Goal: Information Seeking & Learning: Learn about a topic

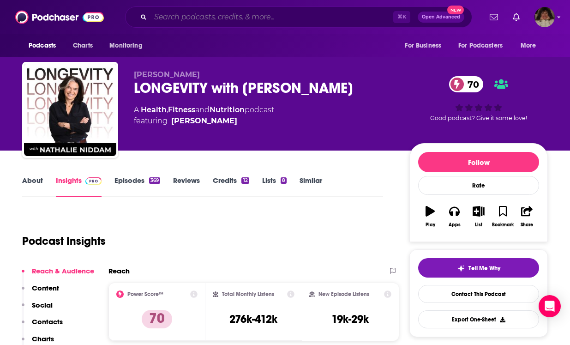
click at [210, 20] on input "Search podcasts, credits, & more..." at bounding box center [271, 17] width 243 height 15
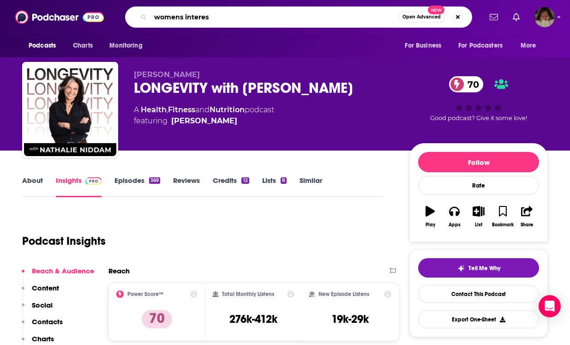
type input "womens interest"
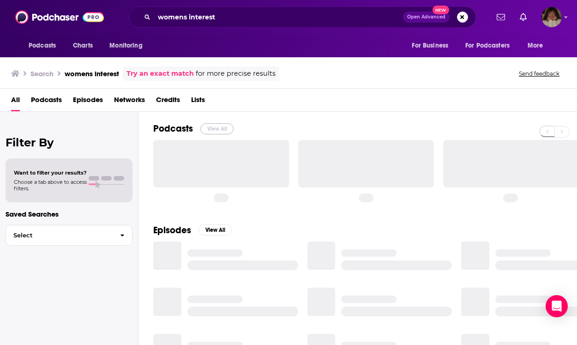
click at [224, 129] on button "View All" at bounding box center [216, 128] width 33 height 11
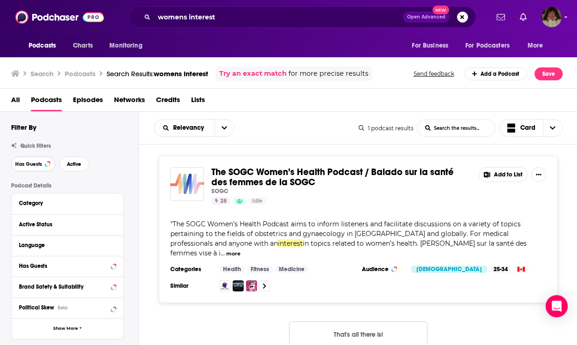
click at [30, 163] on span "Has Guests" at bounding box center [28, 163] width 27 height 5
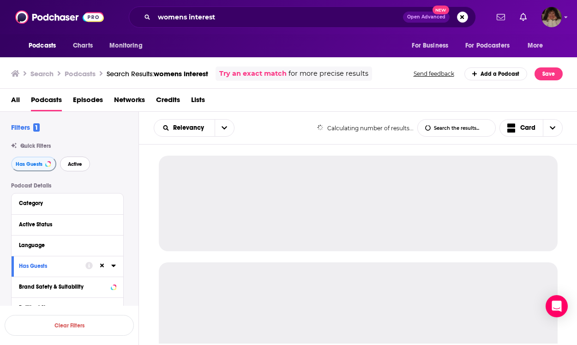
click at [82, 162] on button "Active" at bounding box center [75, 163] width 30 height 15
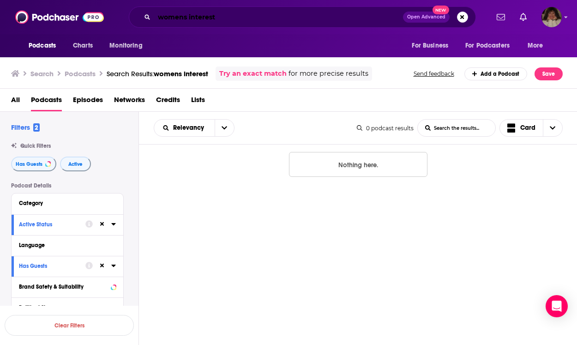
click at [219, 15] on input "womens interest" at bounding box center [278, 17] width 249 height 15
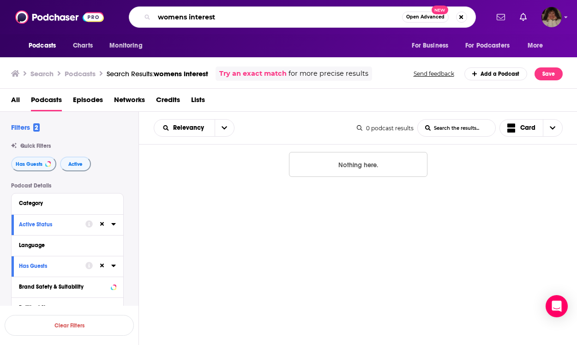
drag, startPoint x: 219, startPoint y: 15, endPoint x: 188, endPoint y: 16, distance: 31.4
click at [188, 16] on input "womens interest" at bounding box center [278, 17] width 248 height 15
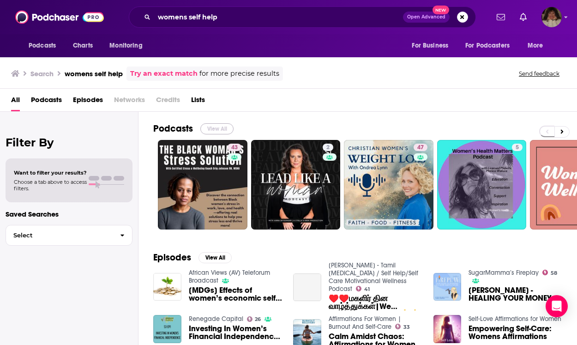
click at [205, 126] on button "View All" at bounding box center [216, 128] width 33 height 11
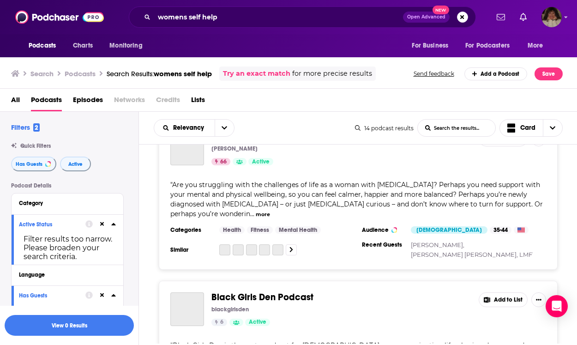
scroll to position [1597, 0]
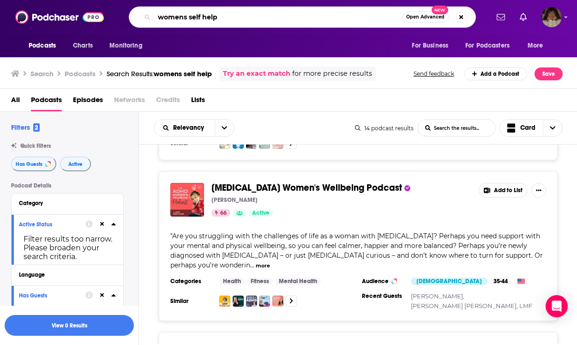
drag, startPoint x: 187, startPoint y: 18, endPoint x: 147, endPoint y: 10, distance: 41.4
click at [148, 11] on div "womens self help Open Advanced New" at bounding box center [302, 16] width 347 height 21
type input "self help"
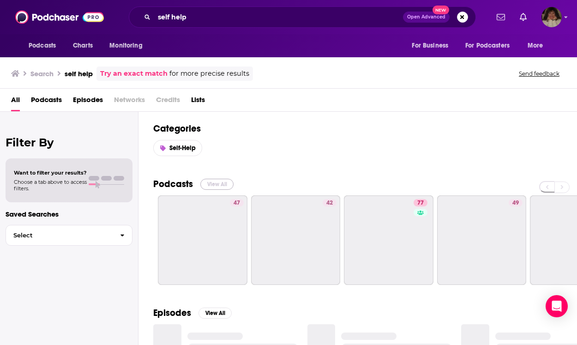
click at [223, 184] on button "View All" at bounding box center [216, 184] width 33 height 11
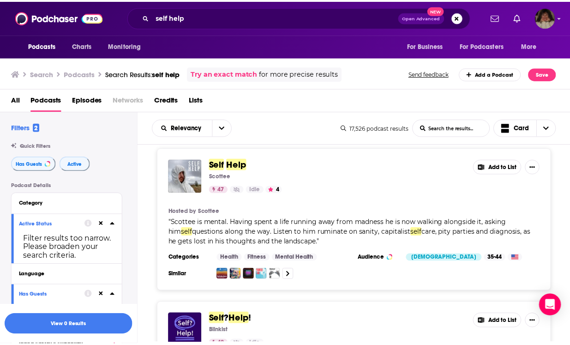
scroll to position [17, 0]
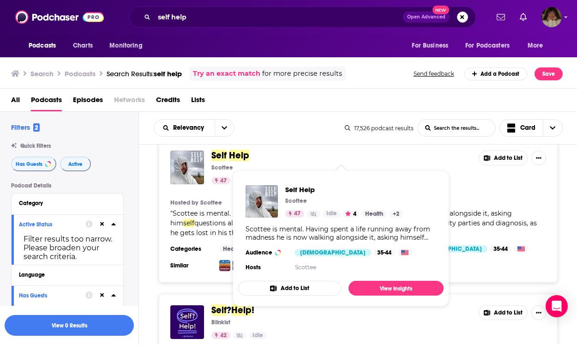
click at [238, 153] on span "Help" at bounding box center [239, 156] width 20 height 12
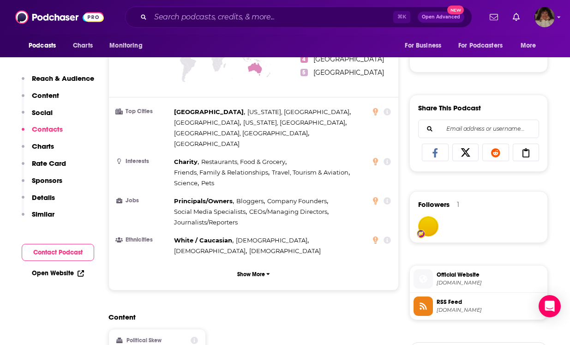
scroll to position [792, 0]
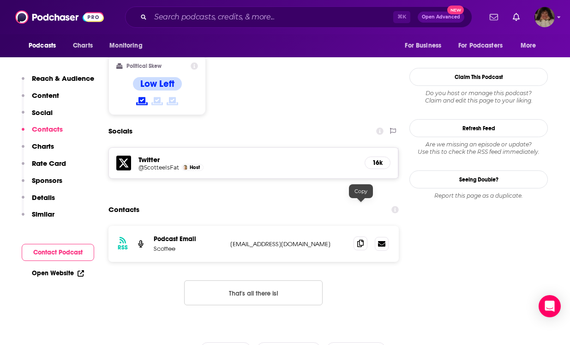
click at [359, 239] on icon at bounding box center [360, 242] width 6 height 7
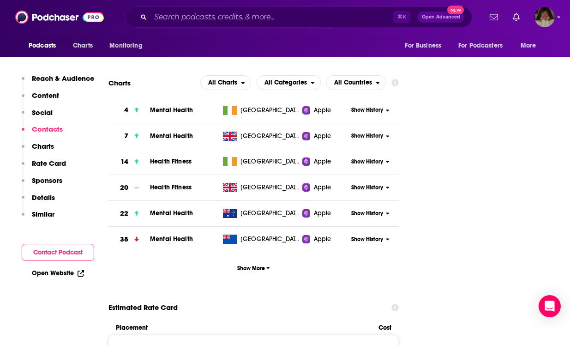
scroll to position [1698, 0]
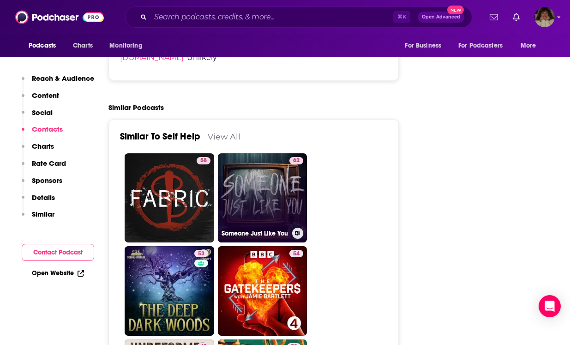
click at [274, 173] on link "62 Someone Just Like You" at bounding box center [263, 198] width 90 height 90
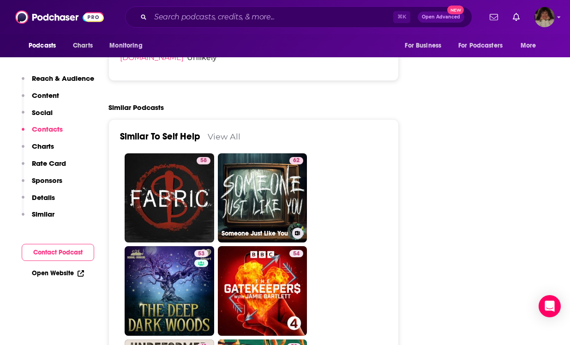
type input "[URL][DOMAIN_NAME]"
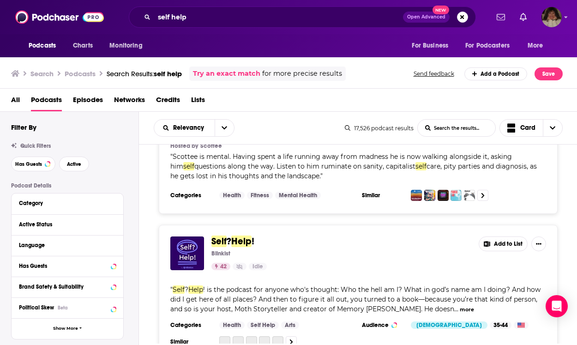
scroll to position [90, 0]
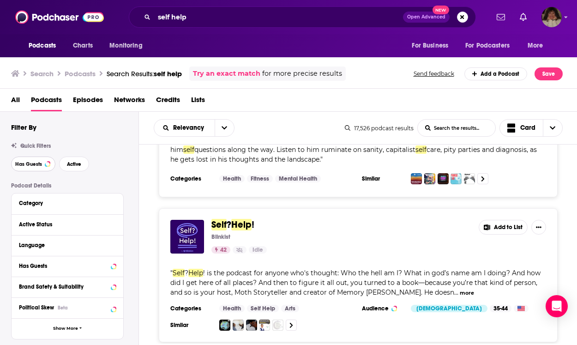
click at [28, 163] on span "Has Guests" at bounding box center [28, 163] width 27 height 5
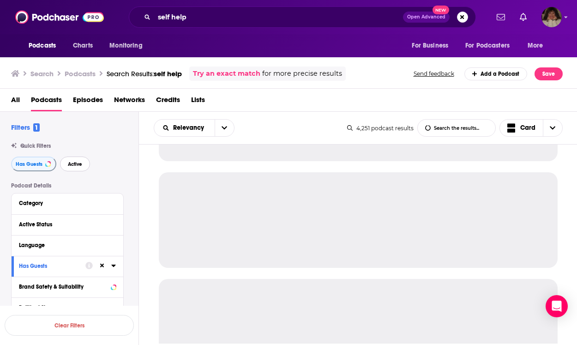
click at [75, 166] on span "Active" at bounding box center [75, 163] width 14 height 5
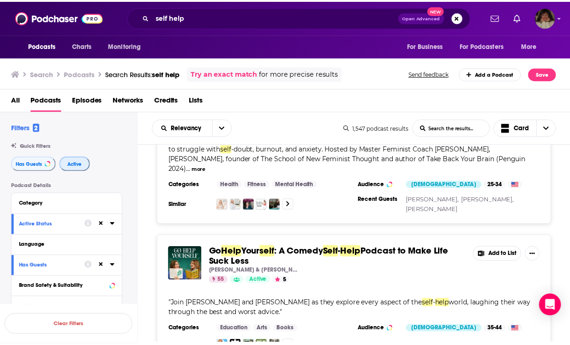
scroll to position [94, 0]
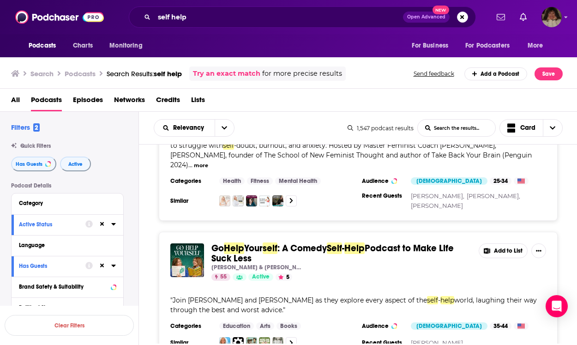
click at [277, 242] on span "self" at bounding box center [270, 248] width 15 height 12
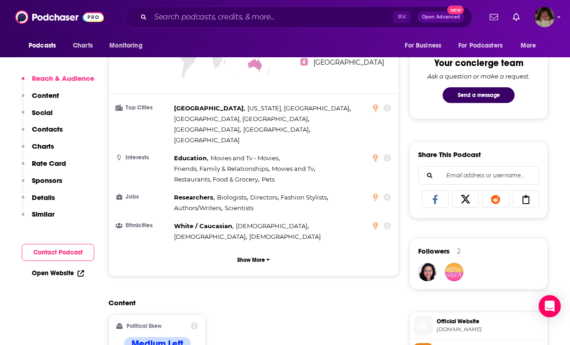
scroll to position [755, 0]
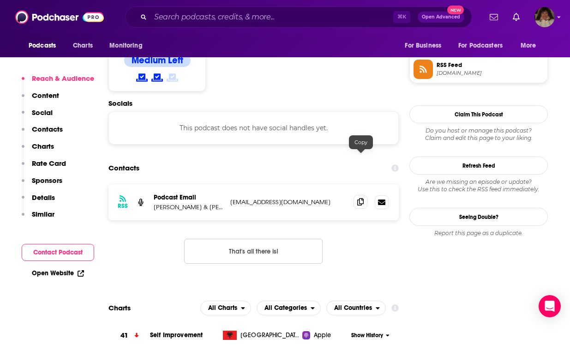
click at [361, 198] on icon at bounding box center [360, 201] width 6 height 7
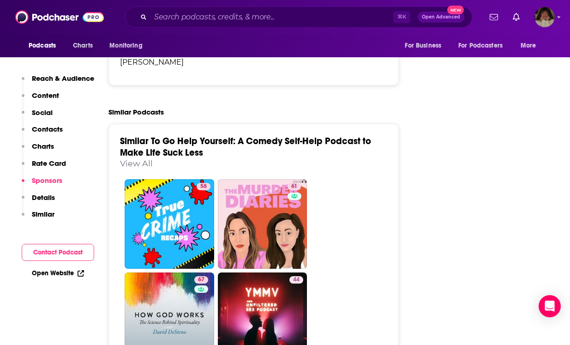
scroll to position [1568, 0]
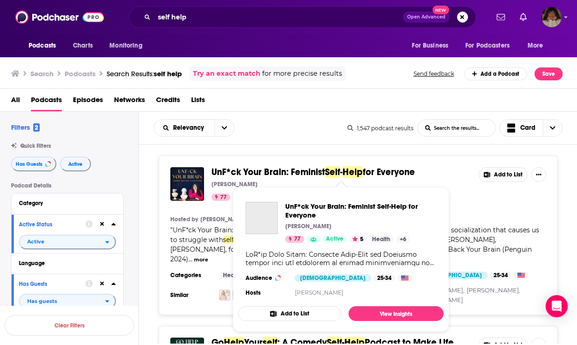
click at [283, 168] on span "UnF*ck Your Brain: Feminist" at bounding box center [268, 172] width 114 height 12
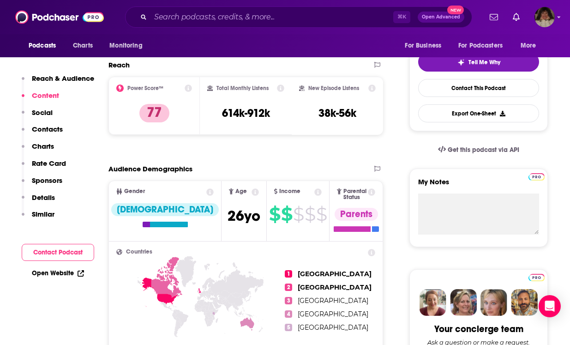
scroll to position [730, 0]
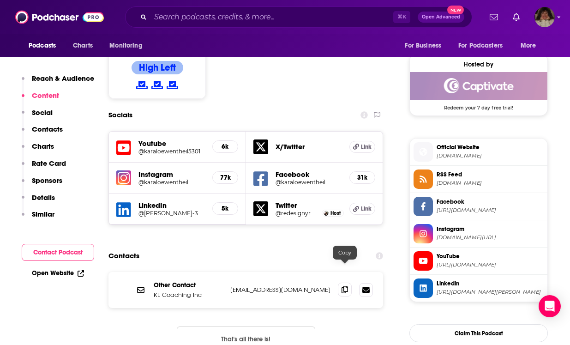
click at [345, 286] on icon at bounding box center [344, 289] width 6 height 7
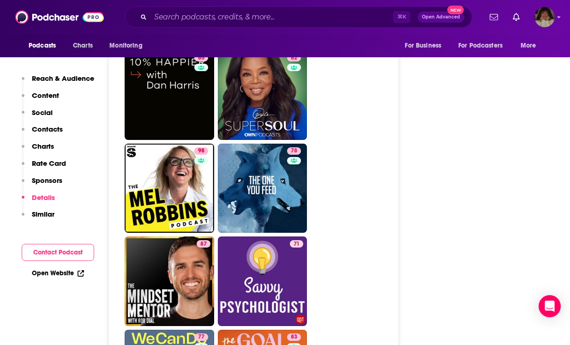
scroll to position [2181, 0]
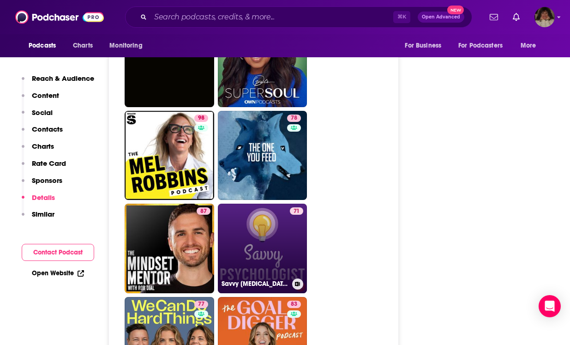
click at [263, 228] on link "71 Savvy [MEDICAL_DATA]" at bounding box center [263, 248] width 90 height 90
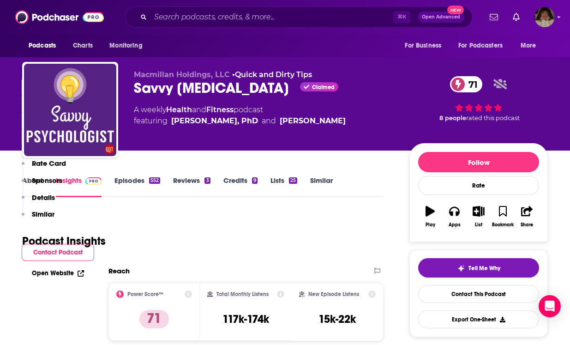
scroll to position [795, 0]
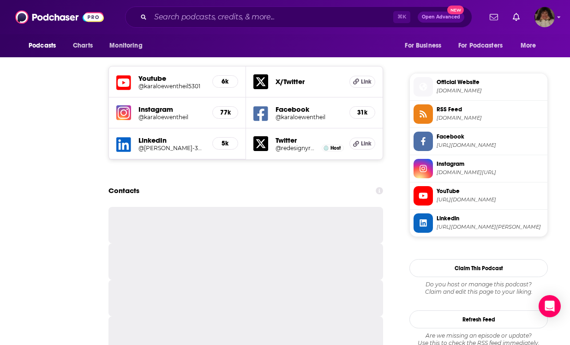
type input "[URL][DOMAIN_NAME]"
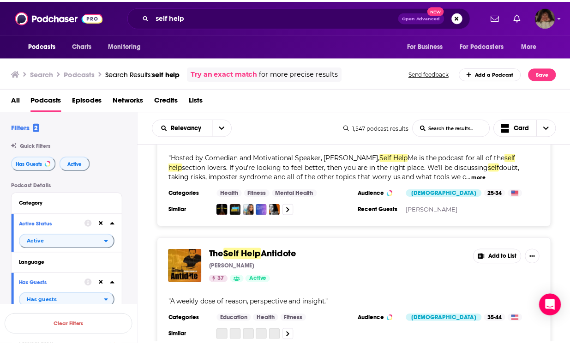
scroll to position [412, 0]
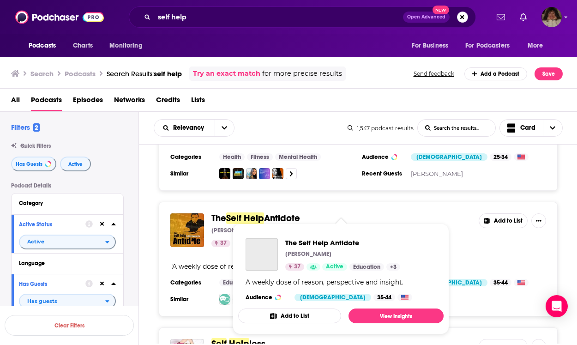
click at [275, 212] on span "Antidote" at bounding box center [282, 218] width 36 height 12
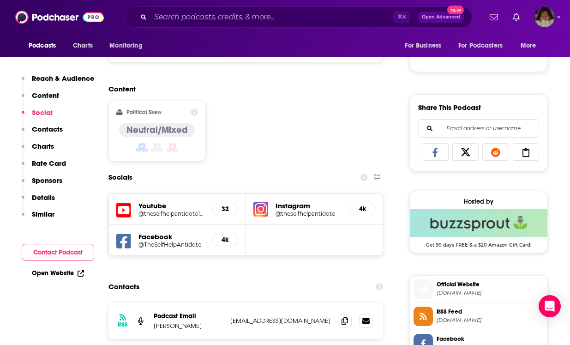
scroll to position [555, 0]
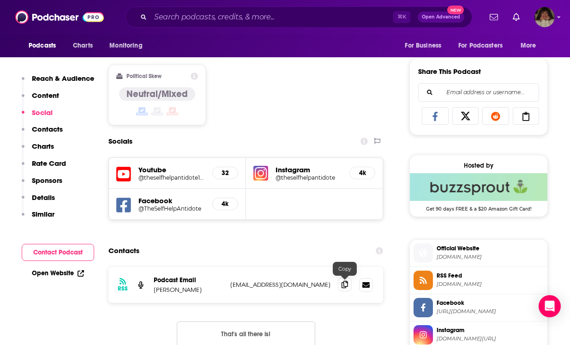
click at [344, 286] on icon at bounding box center [344, 284] width 6 height 7
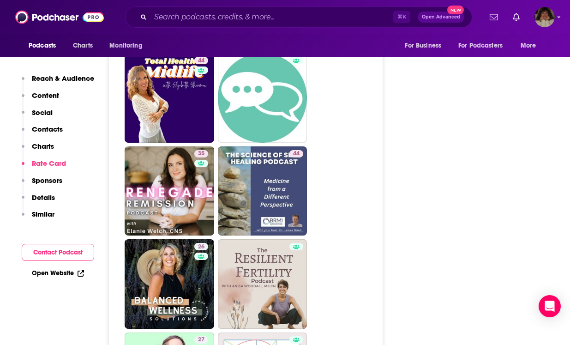
scroll to position [1452, 0]
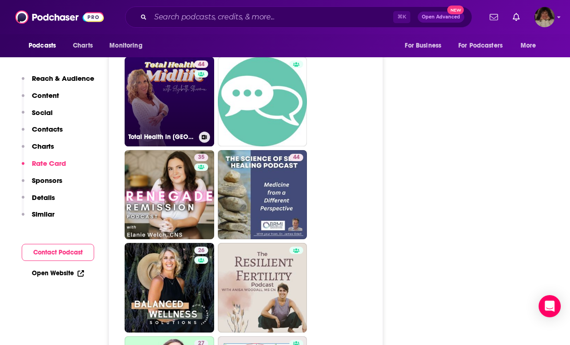
click at [178, 146] on link "44 Total Health in [GEOGRAPHIC_DATA] with [PERSON_NAME]" at bounding box center [170, 102] width 90 height 90
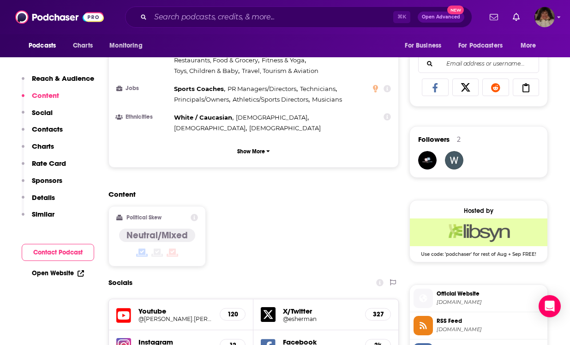
scroll to position [728, 0]
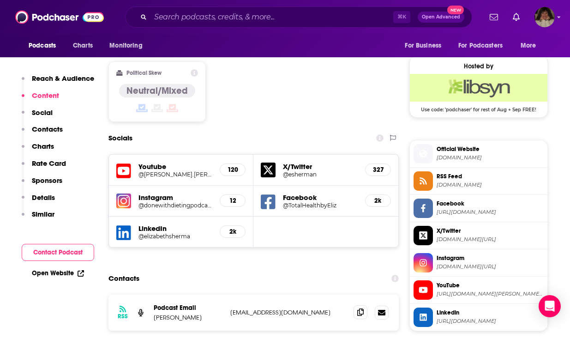
click at [360, 308] on icon at bounding box center [360, 311] width 6 height 7
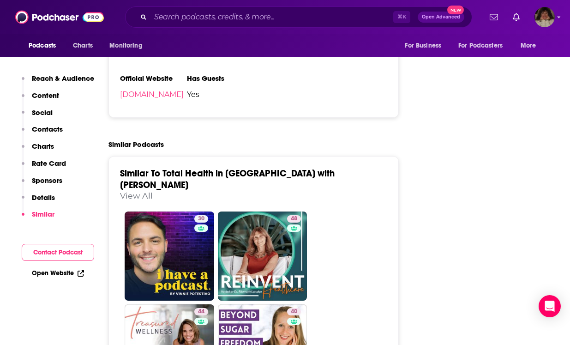
scroll to position [1837, 0]
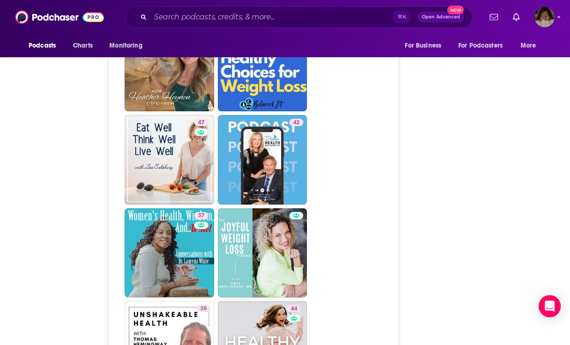
type input "[URL][DOMAIN_NAME]"
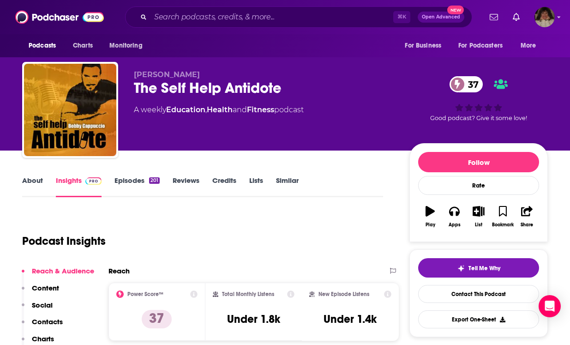
scroll to position [128, 0]
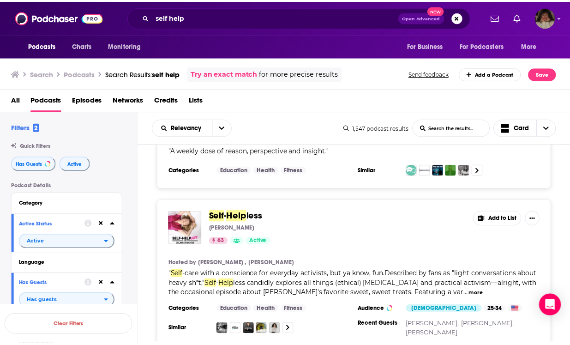
scroll to position [553, 0]
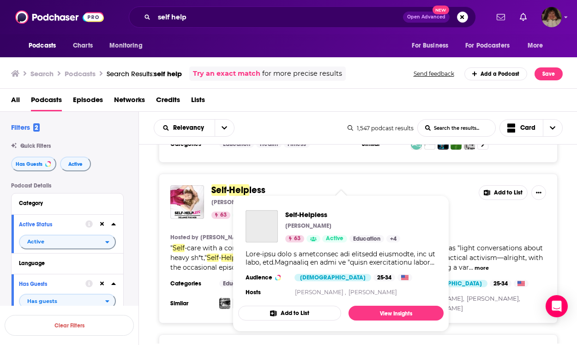
click at [235, 184] on span "Help" at bounding box center [239, 190] width 20 height 12
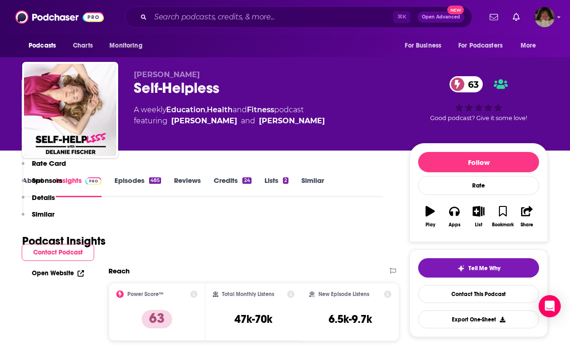
scroll to position [724, 0]
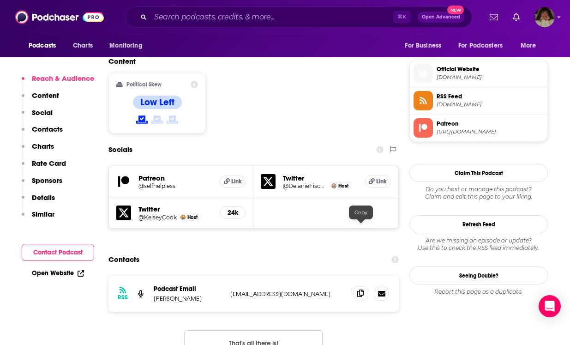
click at [363, 289] on icon at bounding box center [360, 292] width 6 height 7
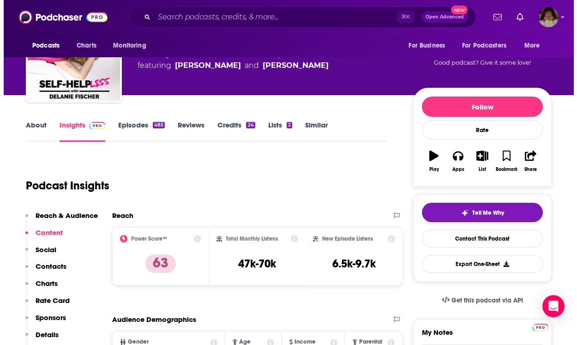
scroll to position [0, 0]
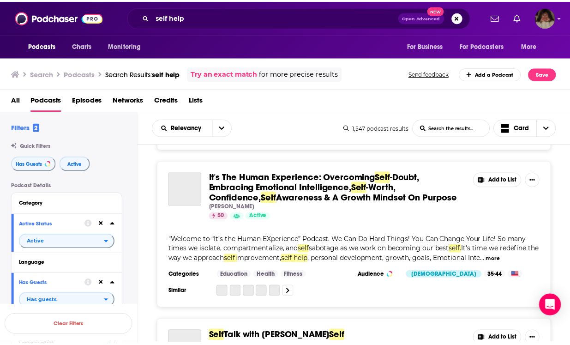
scroll to position [1951, 0]
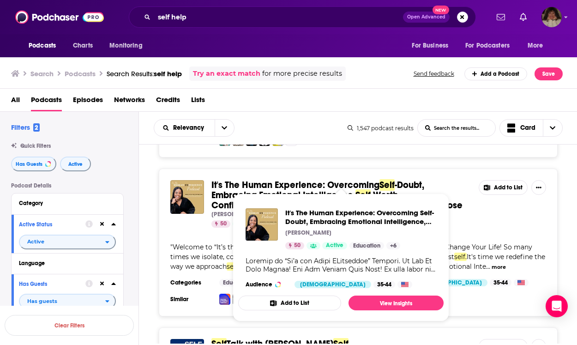
click at [311, 179] on span "-Doubt, Embracing Emotional Intelligence," at bounding box center [317, 190] width 213 height 22
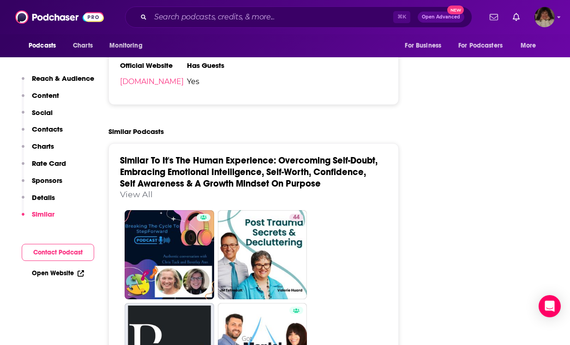
scroll to position [1573, 0]
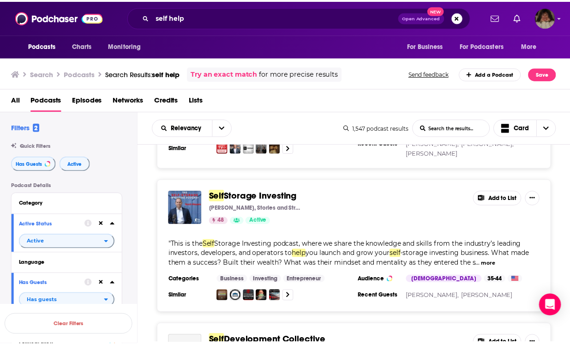
scroll to position [2748, 0]
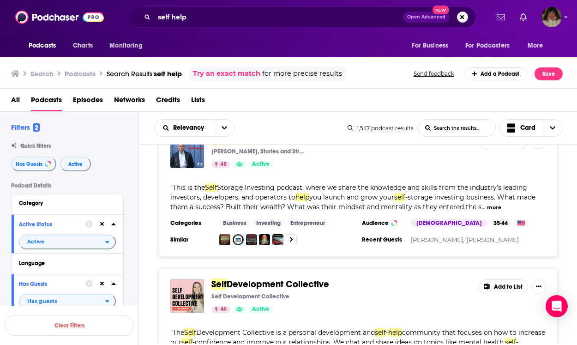
click at [264, 246] on div "Podcasts Charts Monitoring self help Open Advanced New For Business For Podcast…" at bounding box center [288, 172] width 577 height 345
click at [347, 293] on div "Self Development Collective" at bounding box center [341, 296] width 260 height 7
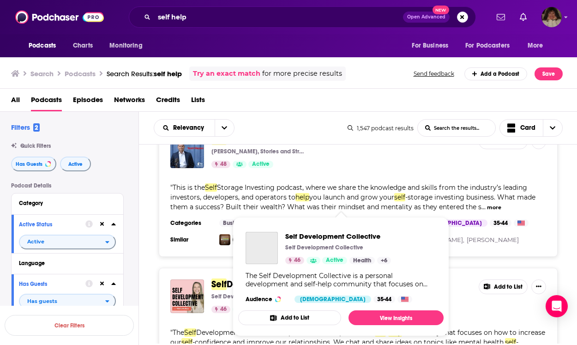
click at [316, 245] on div "Podcasts Charts Monitoring self help Open Advanced New For Business For Podcast…" at bounding box center [288, 172] width 577 height 345
click at [220, 278] on span "Self" at bounding box center [218, 284] width 15 height 12
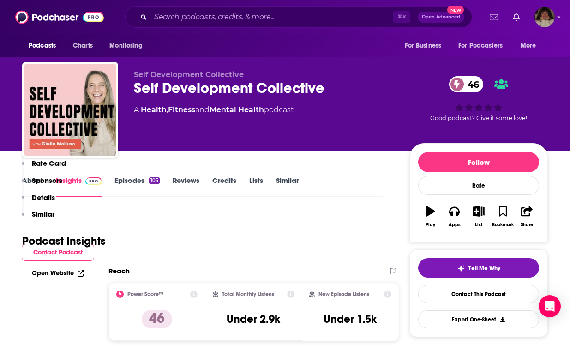
scroll to position [452, 0]
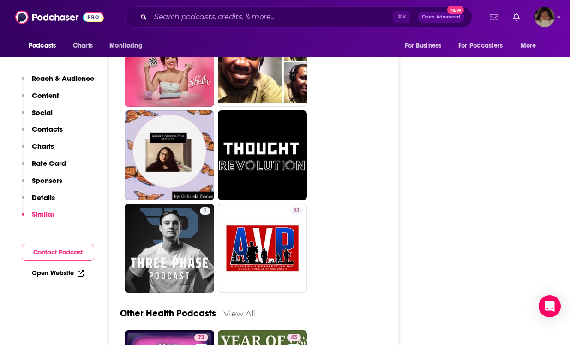
scroll to position [2640, 0]
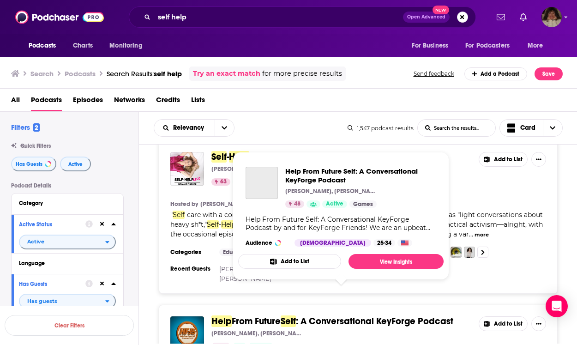
scroll to position [849, 0]
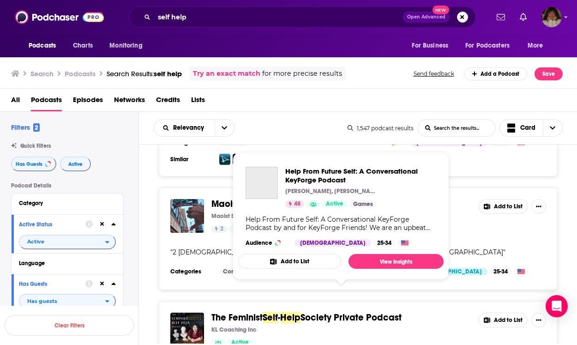
click at [315, 339] on div "Active" at bounding box center [341, 342] width 260 height 7
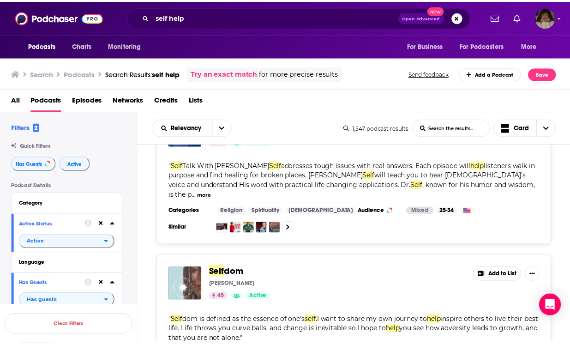
scroll to position [2165, 0]
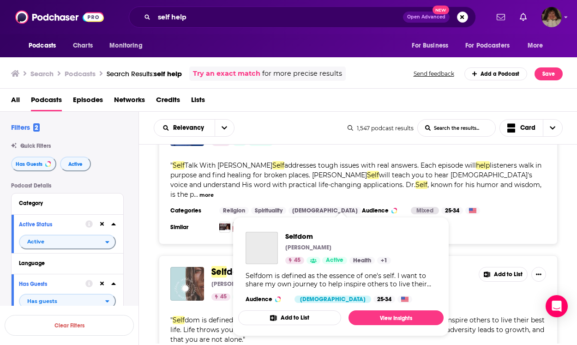
click at [231, 266] on span "dom" at bounding box center [236, 272] width 19 height 12
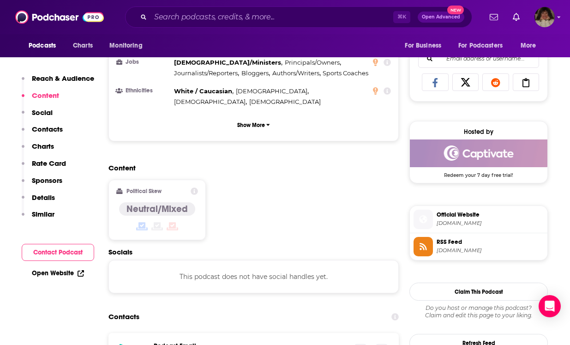
scroll to position [600, 0]
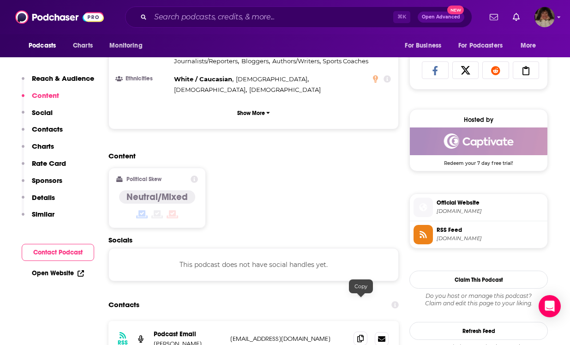
click at [359, 335] on icon at bounding box center [360, 338] width 6 height 7
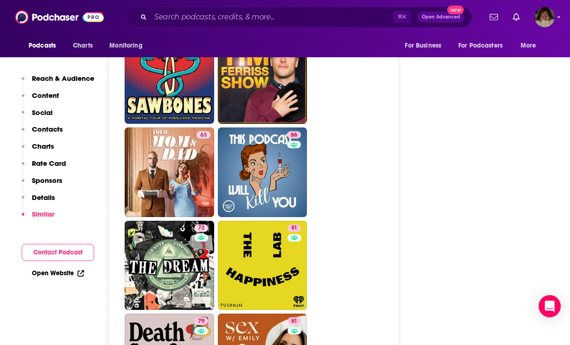
scroll to position [1962, 0]
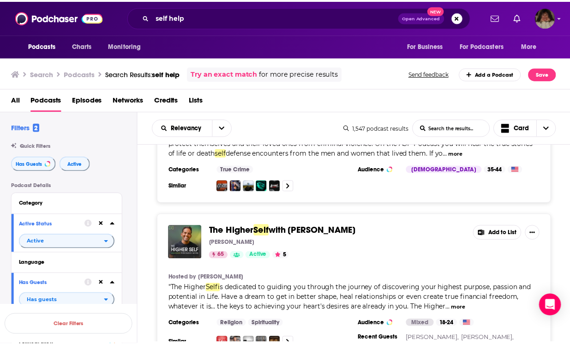
scroll to position [2485, 0]
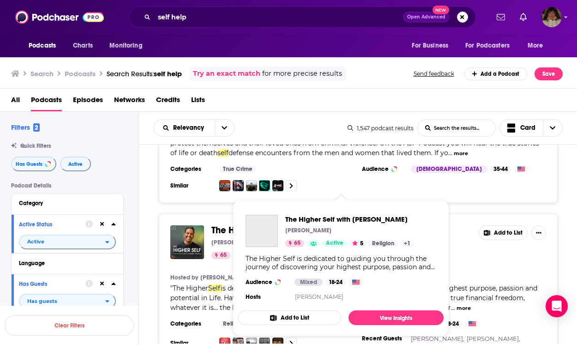
click at [278, 224] on span "with [PERSON_NAME]" at bounding box center [316, 230] width 88 height 12
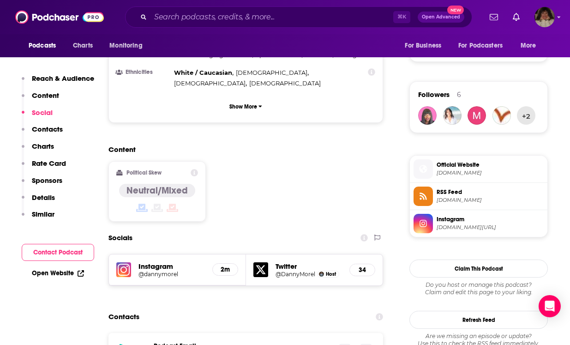
scroll to position [652, 0]
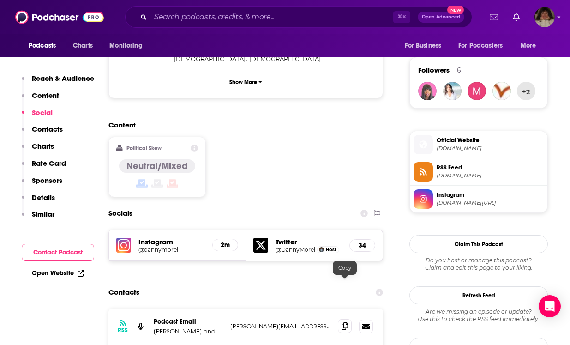
click at [341, 322] on icon at bounding box center [344, 325] width 6 height 7
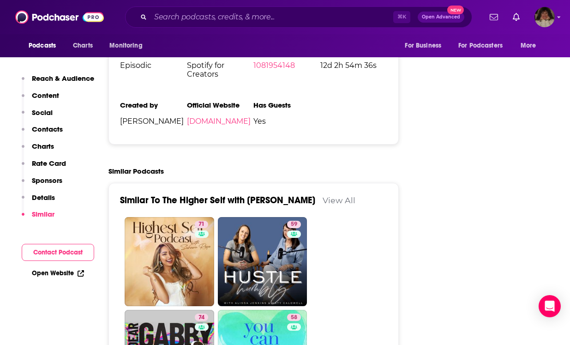
scroll to position [1908, 0]
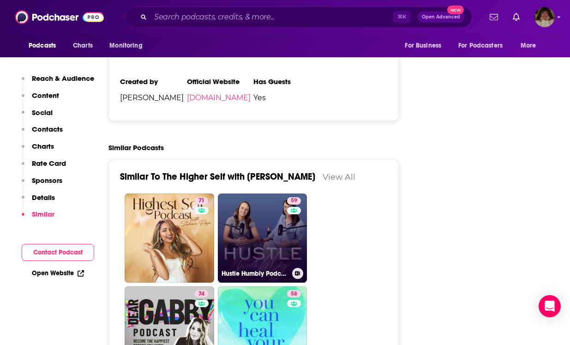
click at [261, 207] on link "59 Hustle Humbly Podcast" at bounding box center [263, 238] width 90 height 90
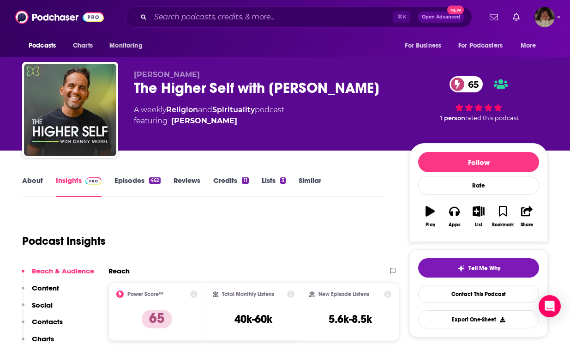
type input "[URL][DOMAIN_NAME][PERSON_NAME]"
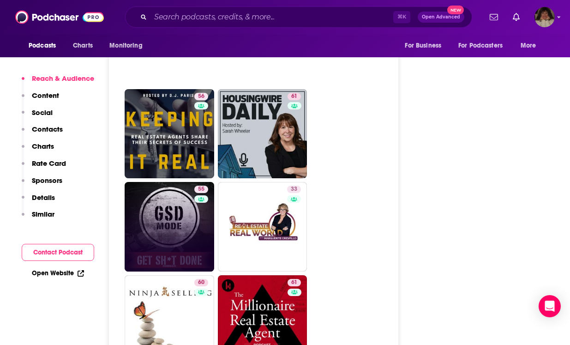
scroll to position [2330, 0]
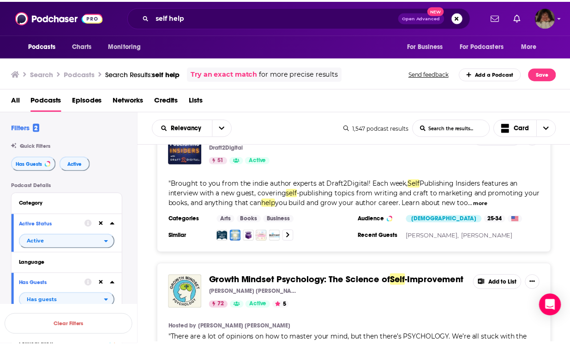
scroll to position [3031, 0]
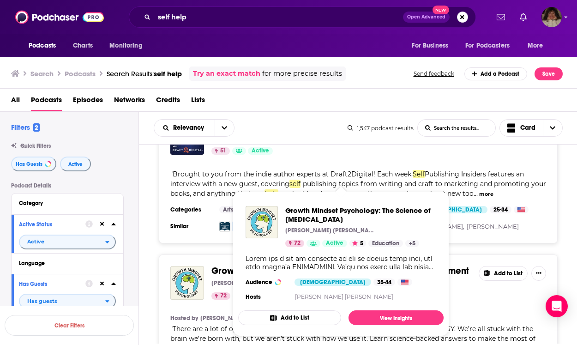
click at [219, 265] on span "Growth Mindset Psychology: The Science of" at bounding box center [302, 271] width 183 height 12
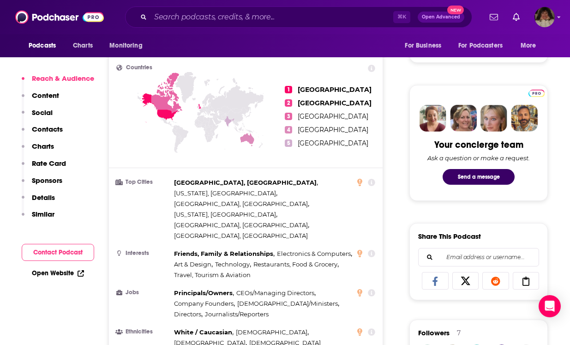
scroll to position [642, 0]
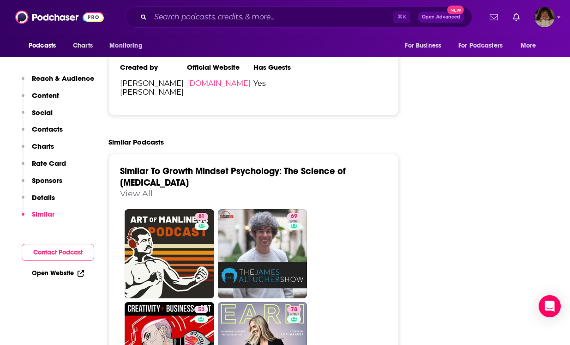
scroll to position [1914, 0]
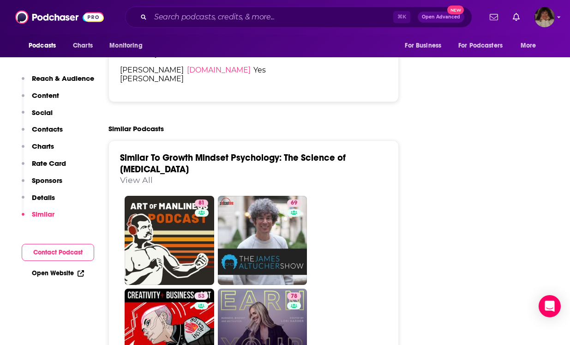
click at [256, 288] on link "78 Earn Your Happy" at bounding box center [263, 333] width 90 height 90
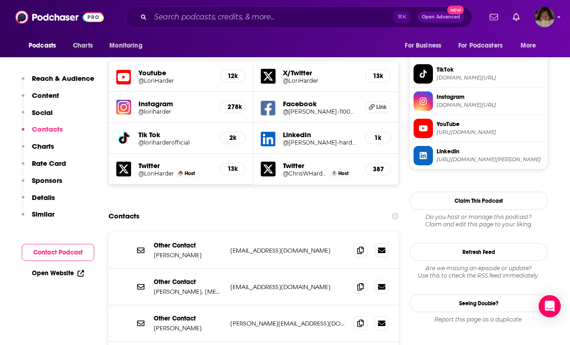
scroll to position [857, 0]
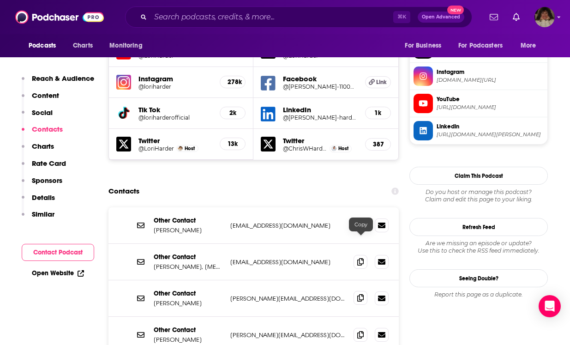
click at [361, 294] on icon at bounding box center [360, 297] width 6 height 7
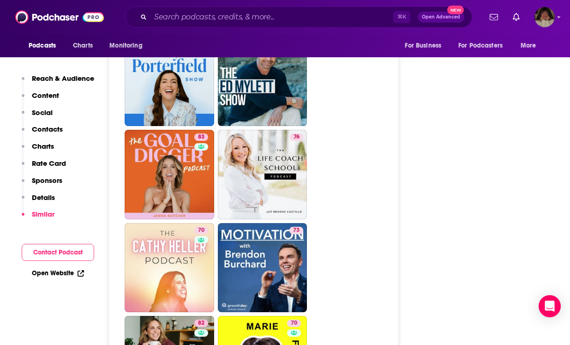
scroll to position [2587, 0]
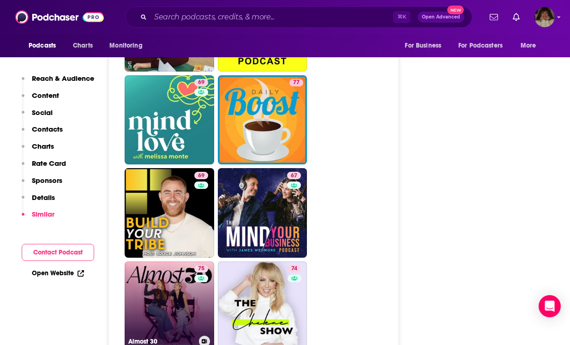
click at [163, 261] on link "75 Almost 30" at bounding box center [170, 306] width 90 height 90
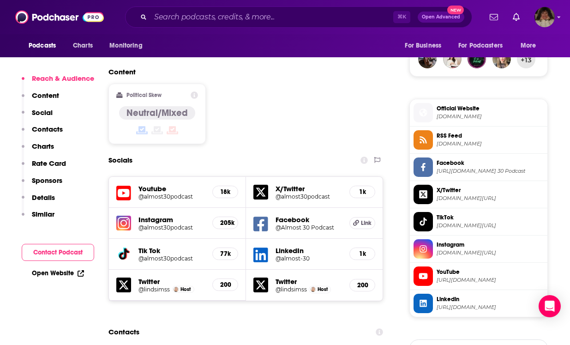
scroll to position [734, 0]
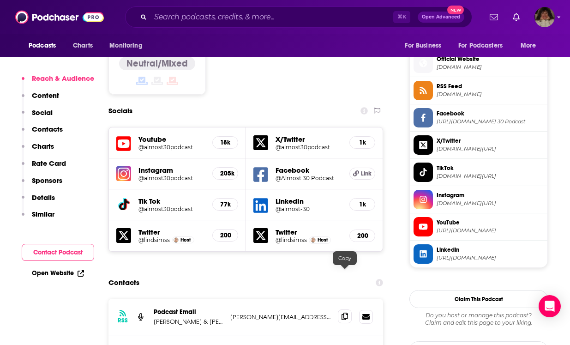
click at [346, 312] on icon at bounding box center [344, 315] width 6 height 7
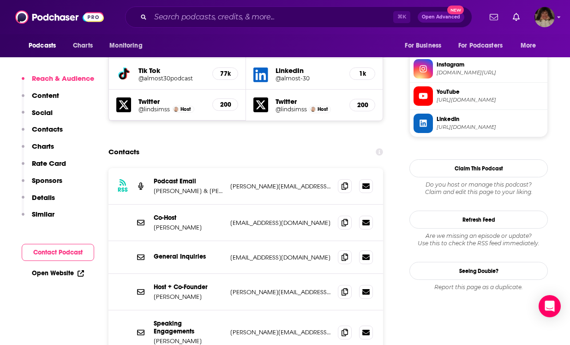
click at [330, 288] on p "[PERSON_NAME][EMAIL_ADDRESS][DOMAIN_NAME]" at bounding box center [280, 292] width 100 height 8
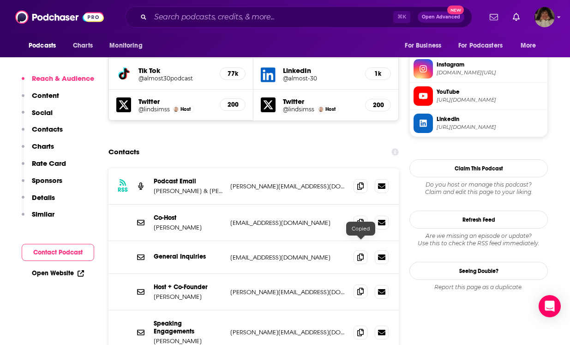
click at [358, 287] on icon at bounding box center [360, 290] width 6 height 7
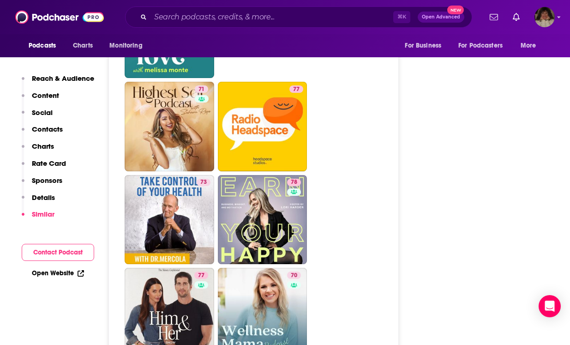
scroll to position [2670, 0]
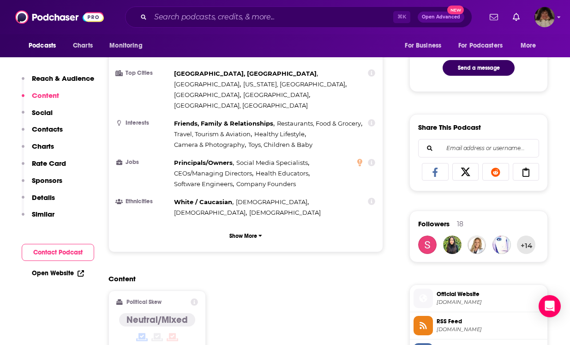
scroll to position [770, 0]
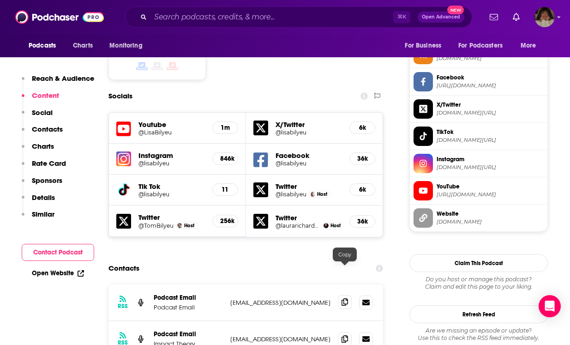
click at [345, 298] on icon at bounding box center [344, 301] width 6 height 7
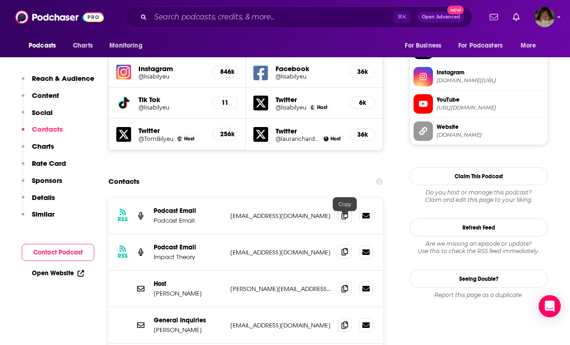
click at [345, 248] on icon at bounding box center [344, 251] width 6 height 7
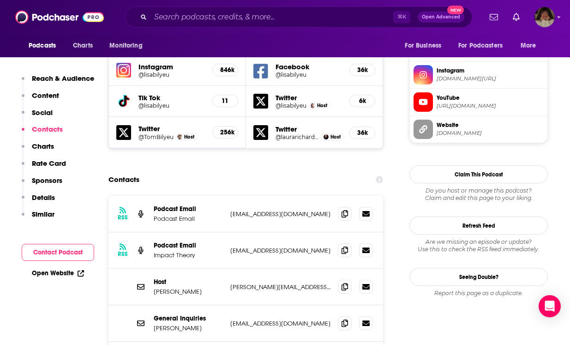
scroll to position [888, 0]
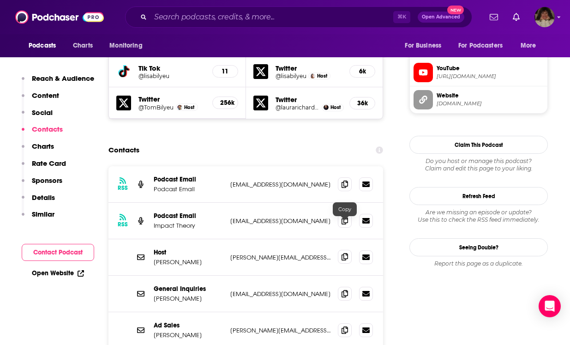
drag, startPoint x: 343, startPoint y: 227, endPoint x: 325, endPoint y: 261, distance: 38.8
click at [343, 253] on icon at bounding box center [344, 256] width 6 height 7
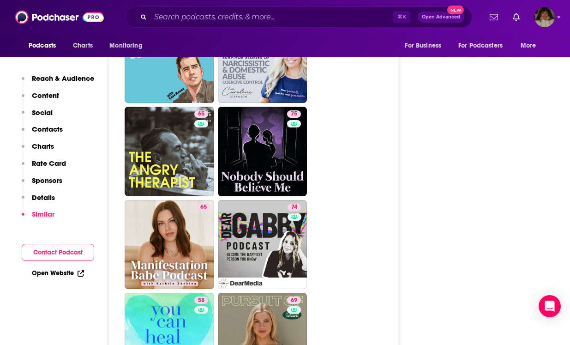
scroll to position [2833, 0]
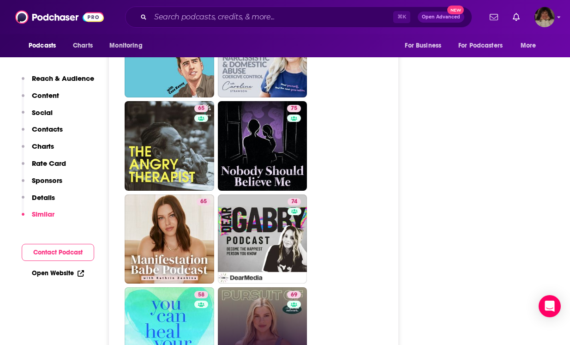
click at [261, 287] on link "69 Pursuit of Wellness" at bounding box center [263, 332] width 90 height 90
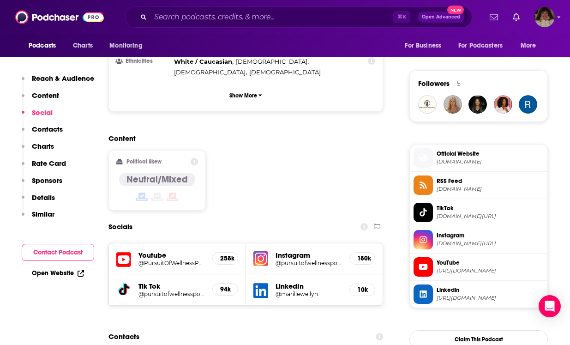
scroll to position [676, 0]
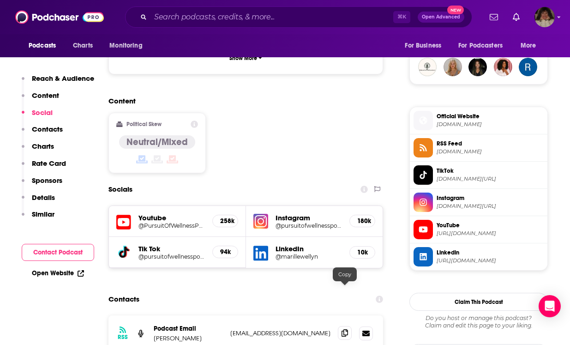
click at [346, 329] on icon at bounding box center [344, 332] width 6 height 7
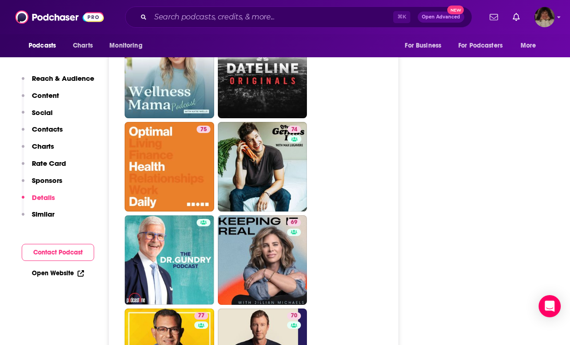
scroll to position [2255, 0]
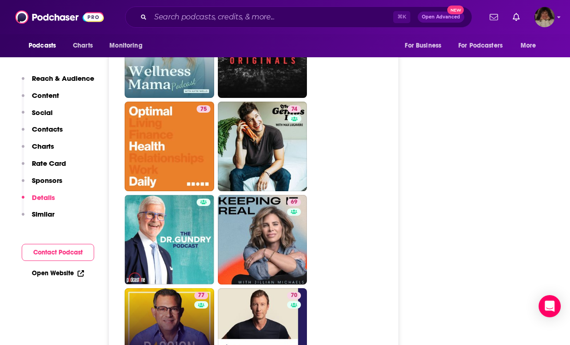
click at [171, 303] on link "77 Passion Struck with [PERSON_NAME]" at bounding box center [170, 333] width 90 height 90
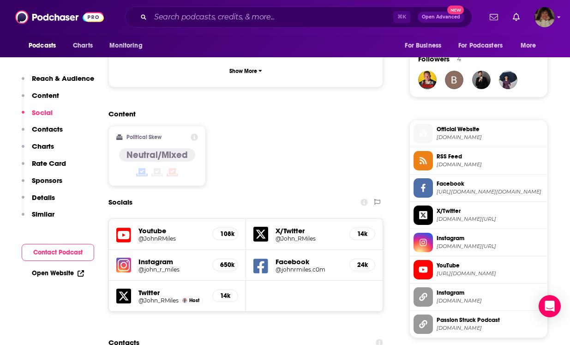
scroll to position [768, 0]
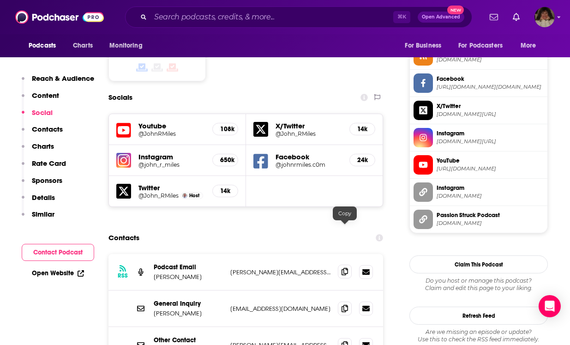
click at [342, 268] on icon at bounding box center [344, 271] width 6 height 7
drag, startPoint x: 342, startPoint y: 230, endPoint x: 306, endPoint y: 328, distance: 104.2
click at [342, 268] on icon at bounding box center [344, 271] width 6 height 7
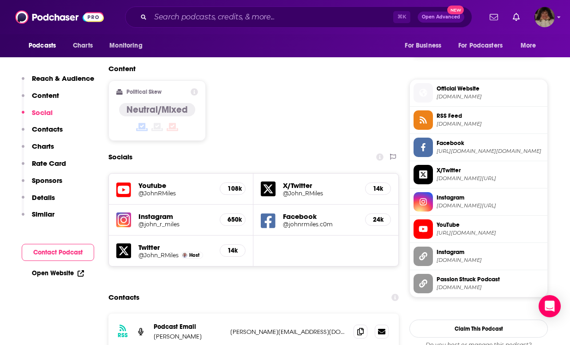
scroll to position [801, 0]
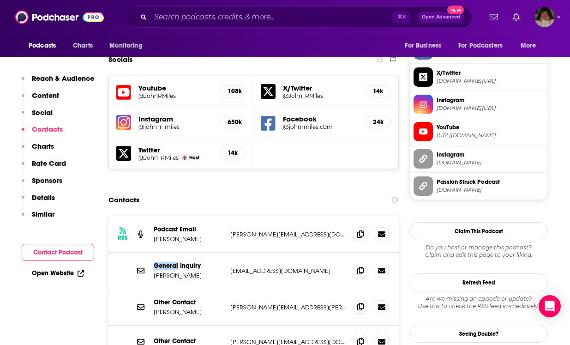
click at [360, 303] on icon at bounding box center [360, 306] width 6 height 7
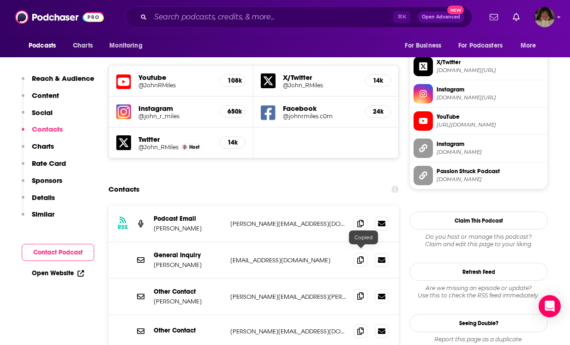
click at [360, 292] on icon at bounding box center [360, 295] width 6 height 7
click at [361, 256] on icon at bounding box center [360, 259] width 6 height 7
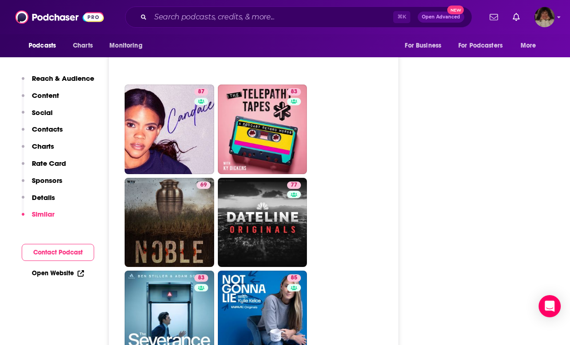
scroll to position [2560, 0]
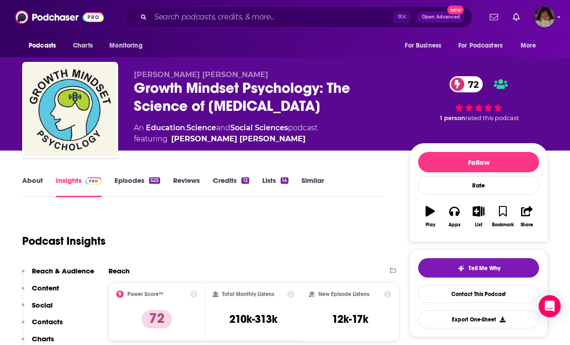
type input "[URL][DOMAIN_NAME]"
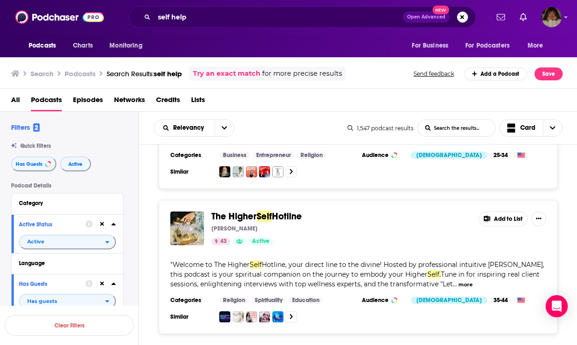
scroll to position [3403, 0]
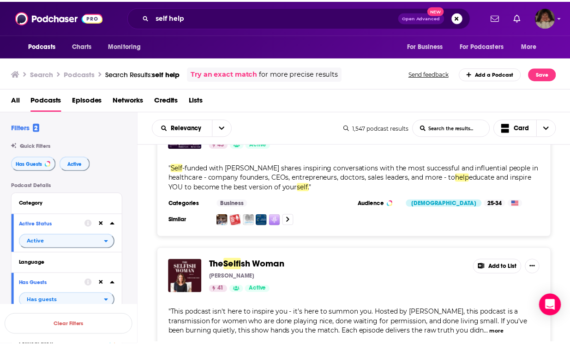
scroll to position [3958, 0]
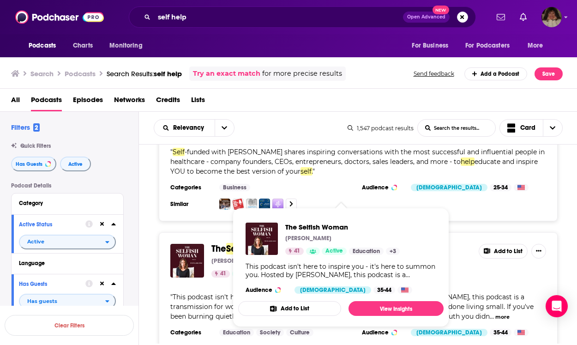
click at [270, 243] on span "ish Woman" at bounding box center [266, 249] width 44 height 12
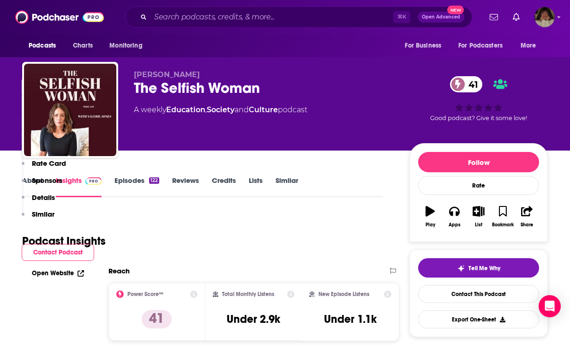
scroll to position [520, 0]
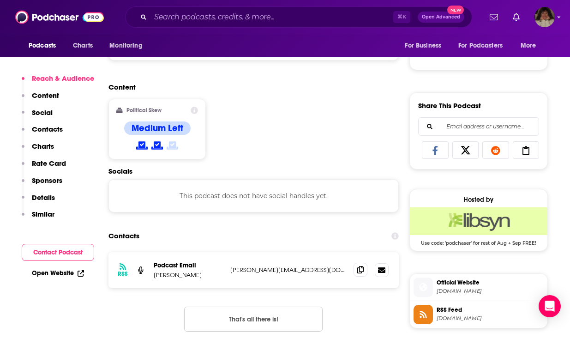
click at [359, 269] on icon at bounding box center [360, 269] width 6 height 7
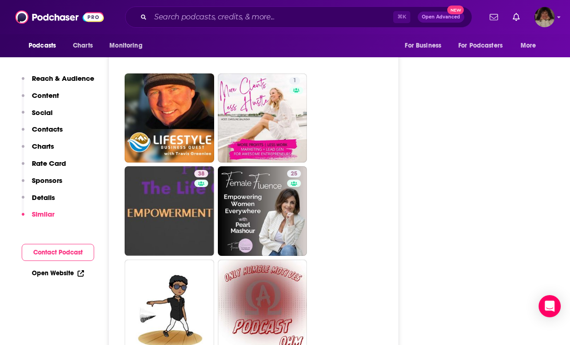
scroll to position [1611, 0]
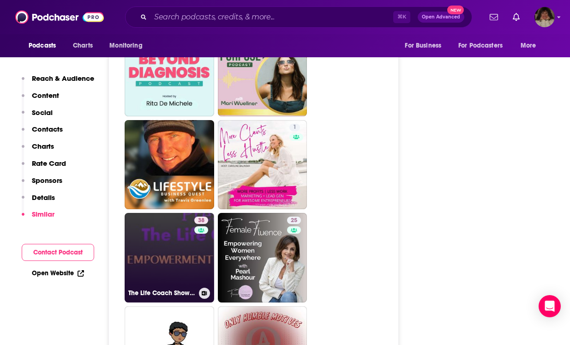
click at [174, 266] on link "38 The Life Coach Show with [PERSON_NAME]" at bounding box center [170, 258] width 90 height 90
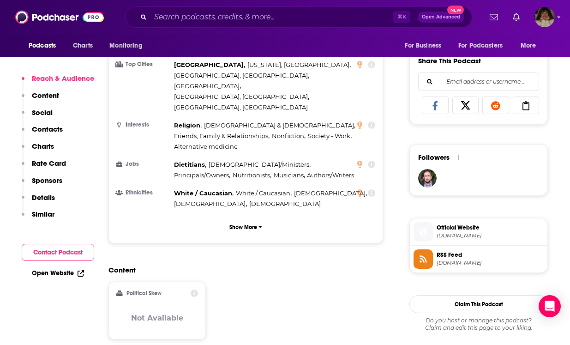
scroll to position [697, 0]
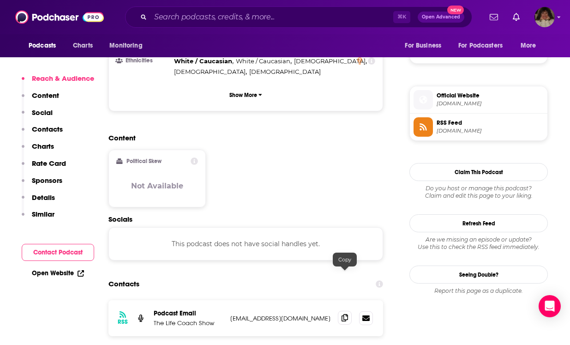
click at [345, 314] on icon at bounding box center [344, 317] width 6 height 7
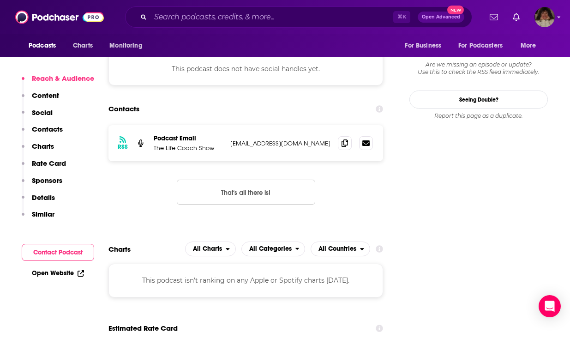
scroll to position [433, 0]
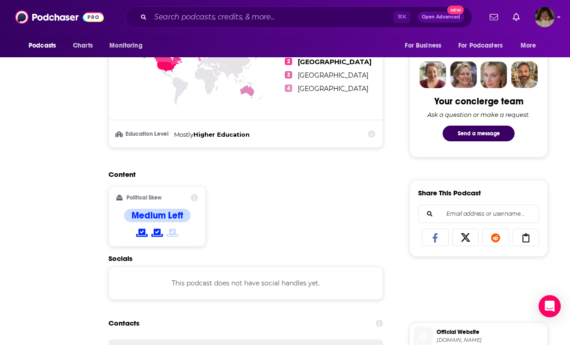
type input "[URL][DOMAIN_NAME]"
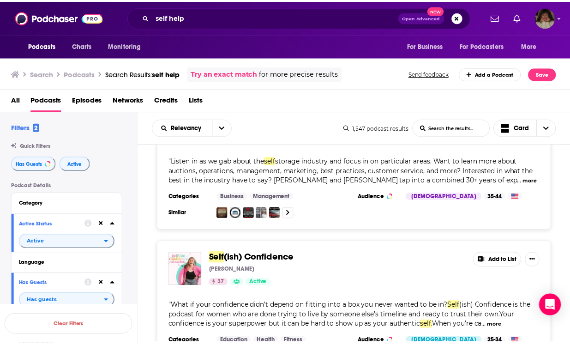
scroll to position [4807, 0]
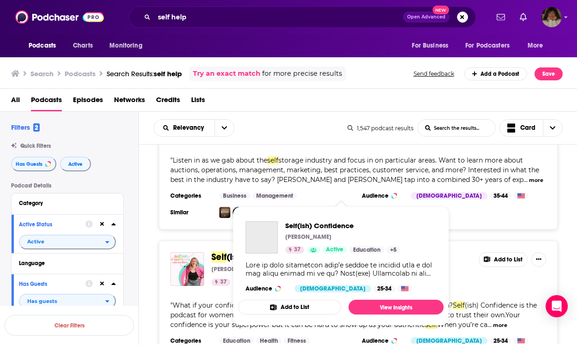
click at [271, 251] on span "(ish) Confidence" at bounding box center [262, 257] width 71 height 12
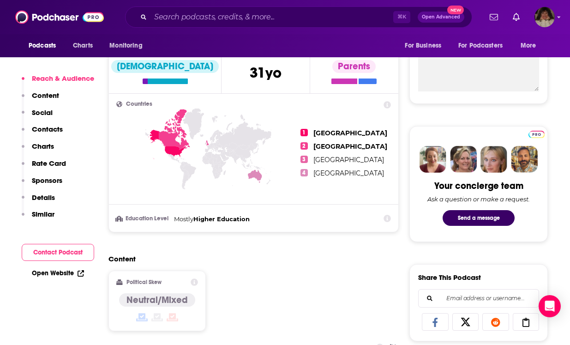
scroll to position [579, 0]
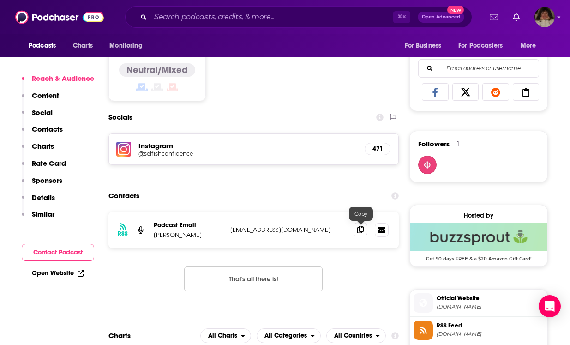
click at [358, 231] on icon at bounding box center [360, 229] width 6 height 7
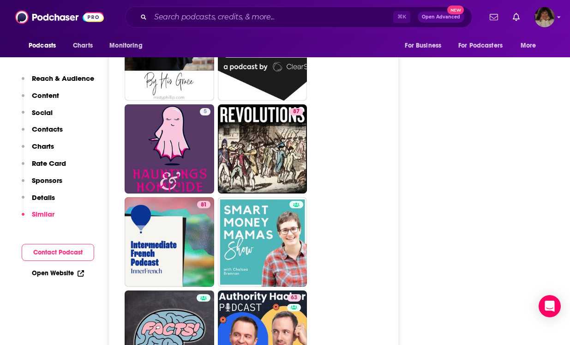
scroll to position [3136, 0]
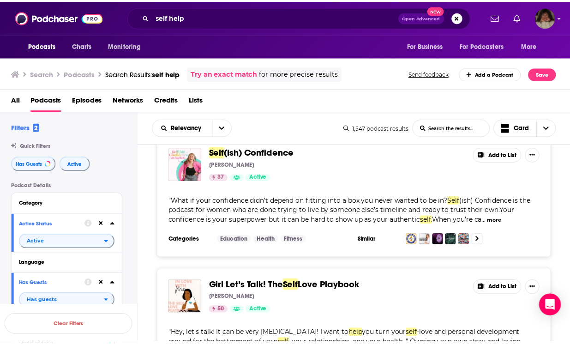
scroll to position [4917, 0]
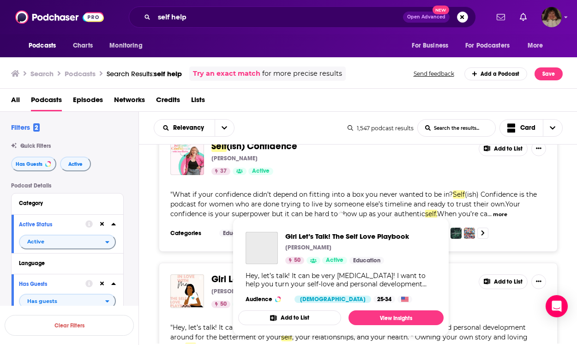
click at [255, 212] on span "Girl Let’s Talk! The Self Love Playbook [PERSON_NAME] 50 Active Education Hey, …" at bounding box center [341, 276] width 216 height 130
click at [270, 213] on span "Girl Let’s Talk! The Self Love Playbook [PERSON_NAME] 50 Active Education Hey, …" at bounding box center [341, 276] width 216 height 130
click at [363, 273] on span "Love Playbook" at bounding box center [332, 279] width 62 height 12
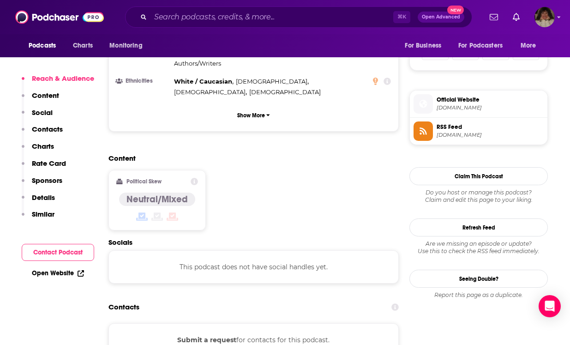
scroll to position [634, 0]
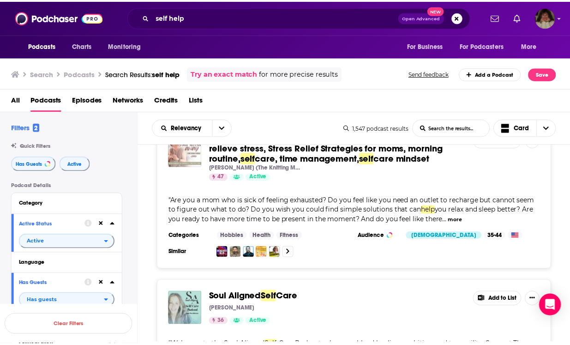
scroll to position [5338, 0]
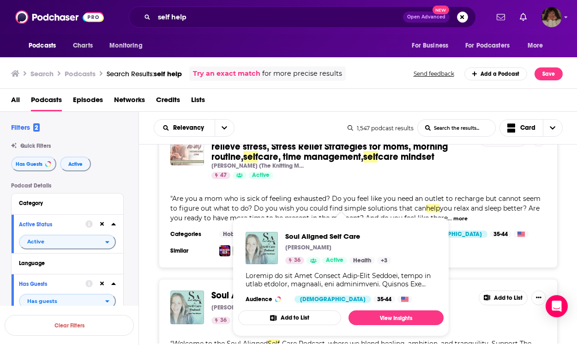
click at [225, 289] on span "Soul Aligned" at bounding box center [237, 295] width 53 height 12
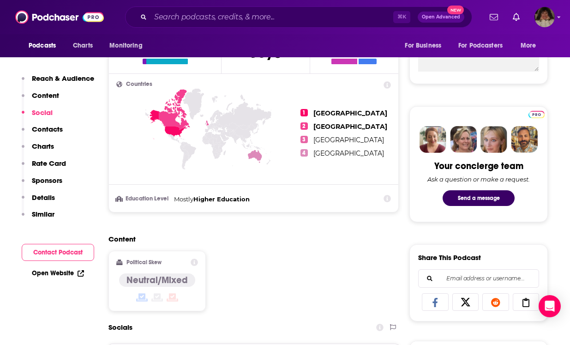
scroll to position [527, 0]
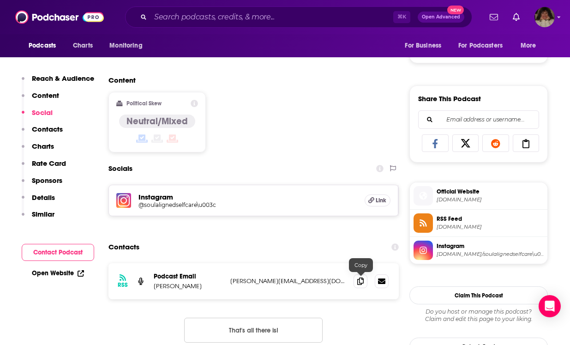
drag, startPoint x: 359, startPoint y: 284, endPoint x: 350, endPoint y: 282, distance: 9.9
click at [360, 284] on icon at bounding box center [360, 280] width 6 height 7
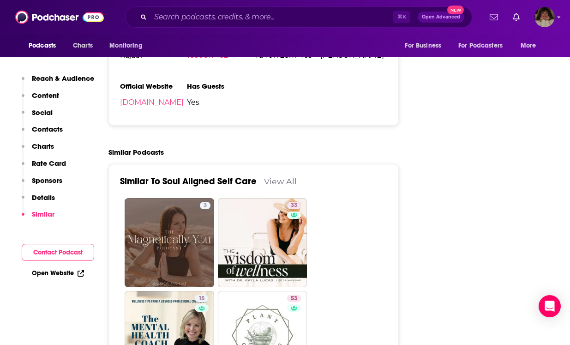
scroll to position [1322, 0]
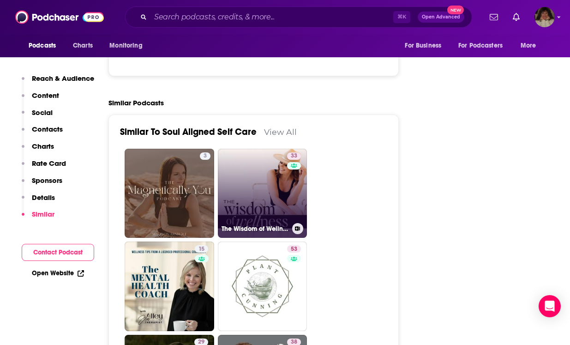
click at [258, 196] on link "33 The Wisdom of Wellness Podcast" at bounding box center [263, 194] width 90 height 90
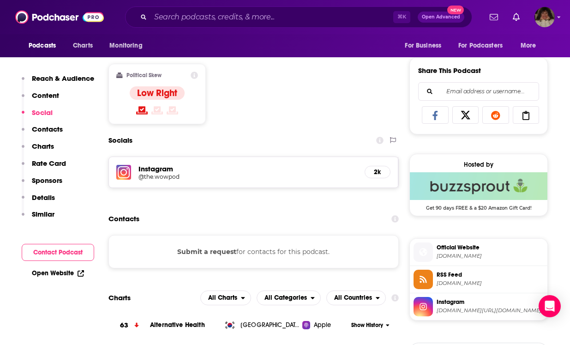
scroll to position [557, 0]
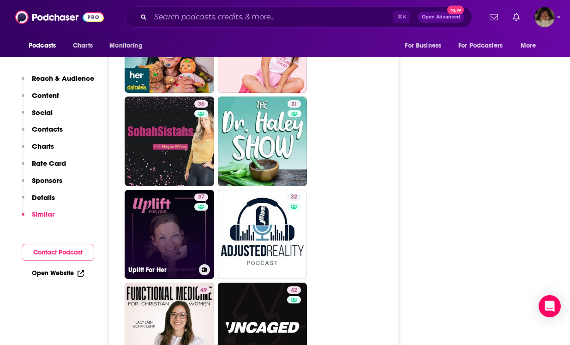
scroll to position [2121, 0]
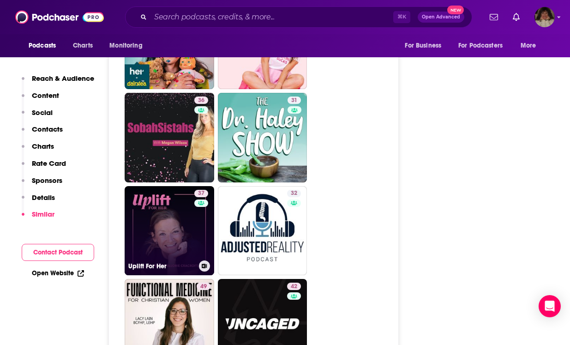
click at [173, 243] on link "37 Uplift For Her" at bounding box center [170, 231] width 90 height 90
type input "[URL][DOMAIN_NAME]"
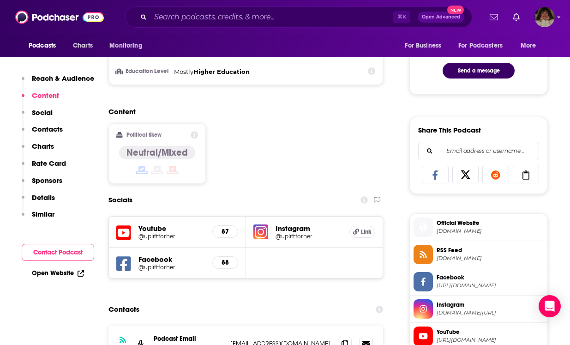
scroll to position [556, 0]
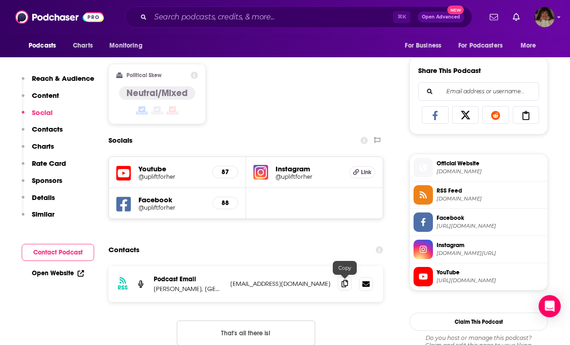
click at [347, 284] on icon at bounding box center [344, 283] width 6 height 7
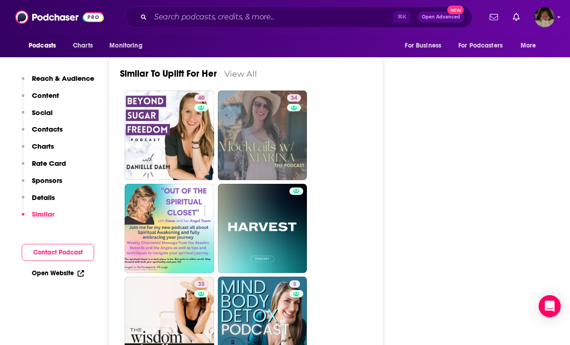
scroll to position [1511, 0]
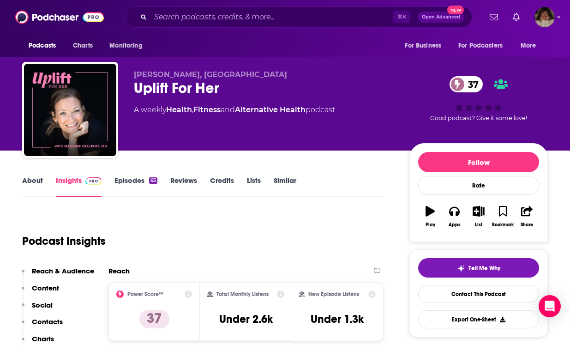
type input "[URL][DOMAIN_NAME]"
